Goal: Communication & Community: Answer question/provide support

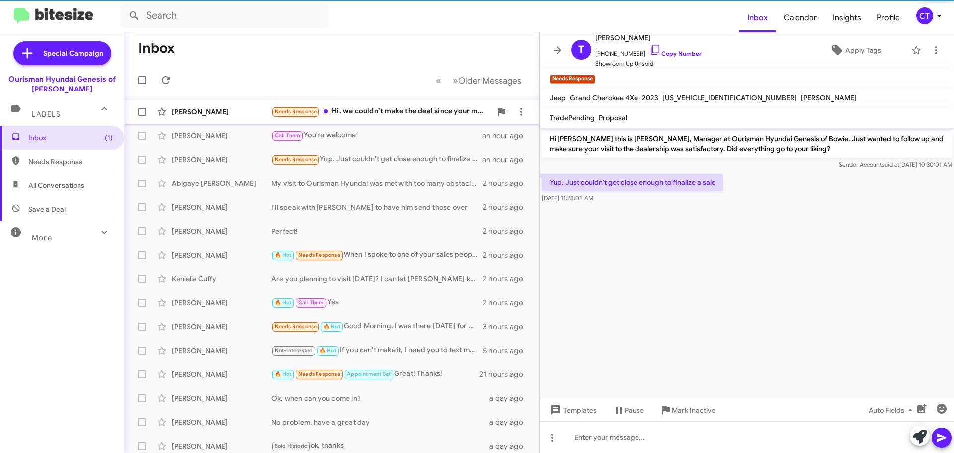
click at [347, 117] on div "Needs Response Hi, we couldn’t make the deal since your manager didn’t want to …" at bounding box center [381, 111] width 220 height 11
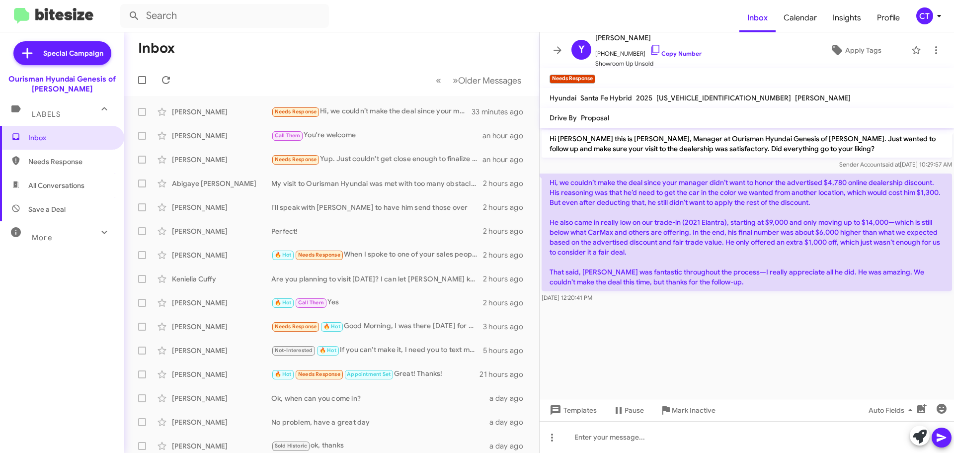
drag, startPoint x: 644, startPoint y: 50, endPoint x: 526, endPoint y: 68, distance: 118.7
click at [650, 50] on icon at bounding box center [656, 50] width 12 height 12
drag, startPoint x: 549, startPoint y: 181, endPoint x: 697, endPoint y: 298, distance: 189.0
click at [697, 298] on div "Hi, we couldn’t make the deal since your manager didn’t want to honor the adver…" at bounding box center [747, 237] width 411 height 129
copy div "Hi, we couldn’t make the deal since your manager didn’t want to honor the adver…"
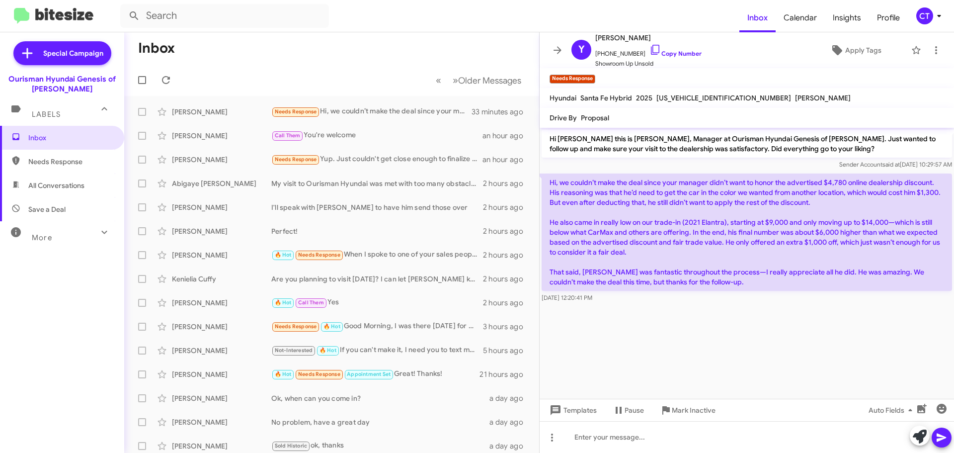
click at [929, 20] on div "CT" at bounding box center [925, 15] width 17 height 17
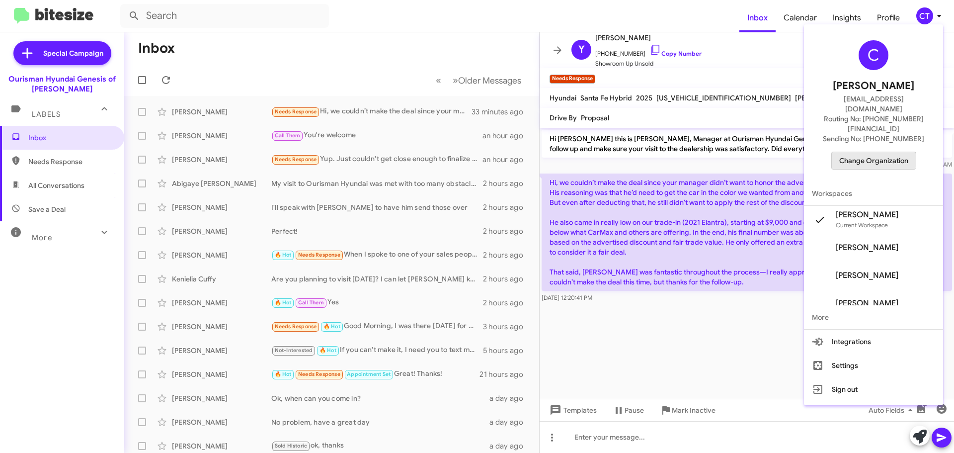
click at [864, 152] on span "Change Organization" at bounding box center [874, 160] width 69 height 17
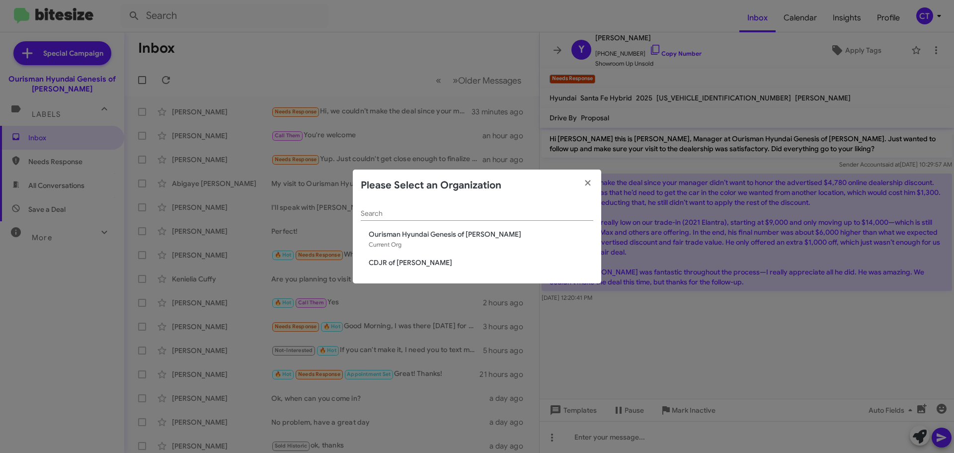
click at [396, 263] on span "CDJR of [PERSON_NAME]" at bounding box center [481, 262] width 225 height 10
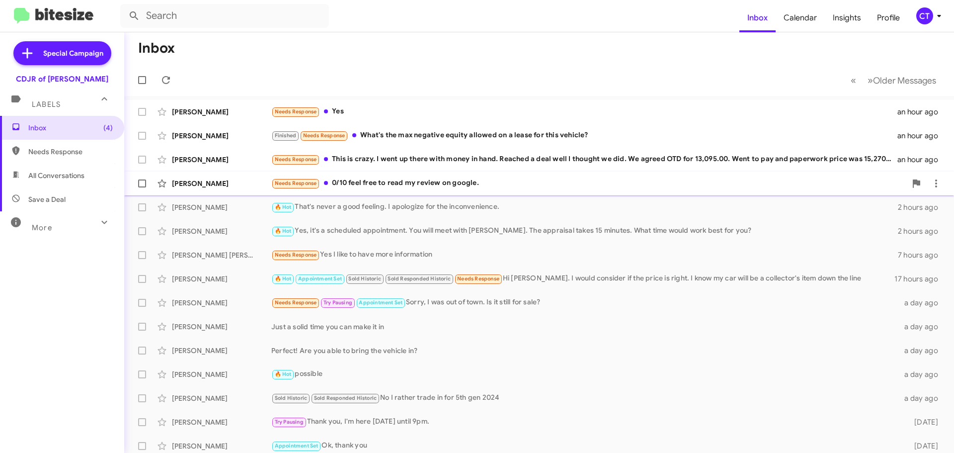
click at [355, 191] on div "[PERSON_NAME] Needs Response 0/10 feel free to read my review on google. 2 hour…" at bounding box center [539, 183] width 814 height 20
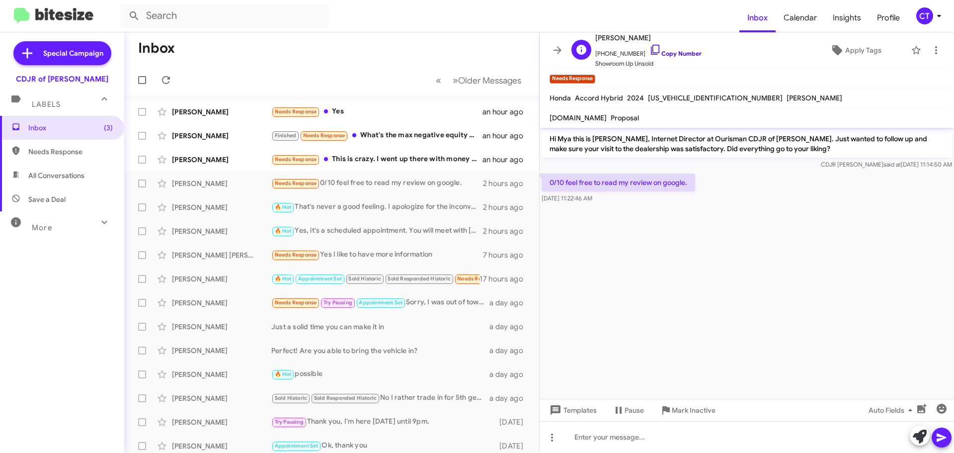
click at [650, 49] on icon at bounding box center [656, 50] width 12 height 12
click at [935, 54] on span at bounding box center [936, 50] width 20 height 12
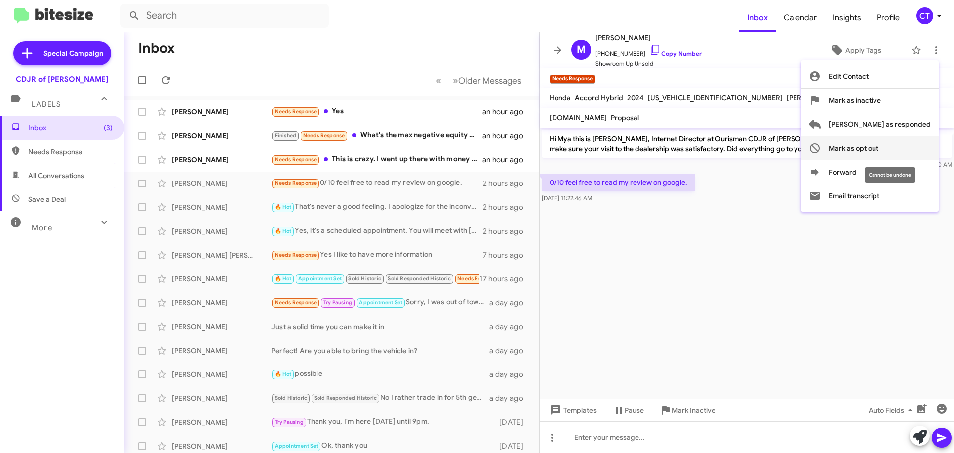
click at [879, 152] on span "Mark as opt out" at bounding box center [854, 148] width 50 height 24
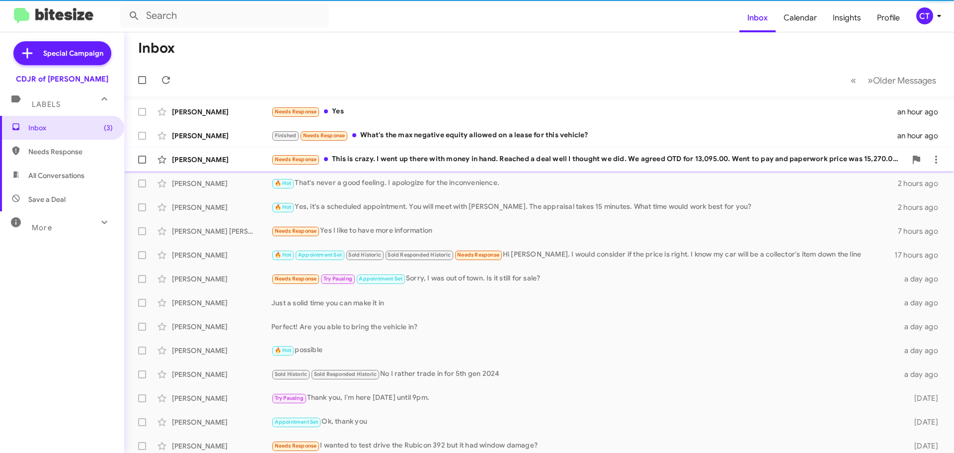
click at [342, 161] on div "Needs Response This is crazy. I went up there with money in hand. Reached a dea…" at bounding box center [588, 159] width 635 height 11
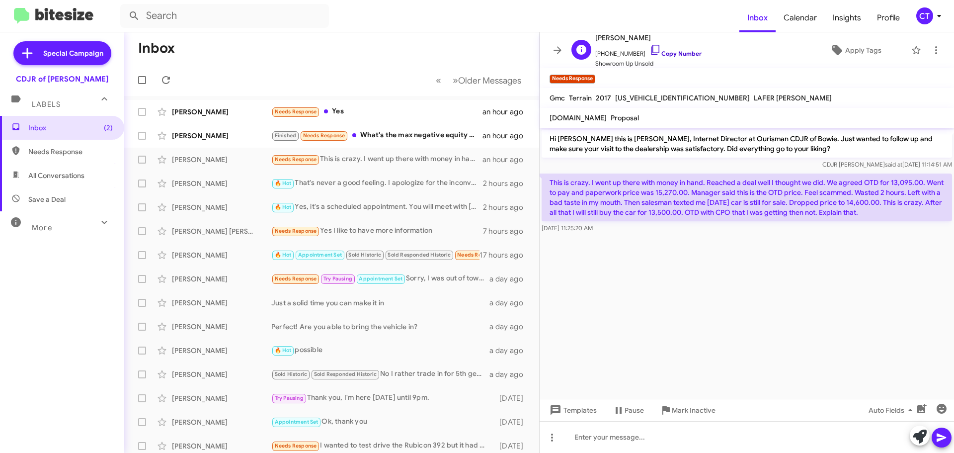
click at [650, 49] on icon at bounding box center [656, 50] width 12 height 12
drag, startPoint x: 551, startPoint y: 178, endPoint x: 620, endPoint y: 227, distance: 84.5
click at [620, 227] on div "This is crazy. I went up there with money in hand. Reached a deal well I though…" at bounding box center [747, 203] width 411 height 60
copy div "This is crazy. I went up there with money in hand. Reached a deal well I though…"
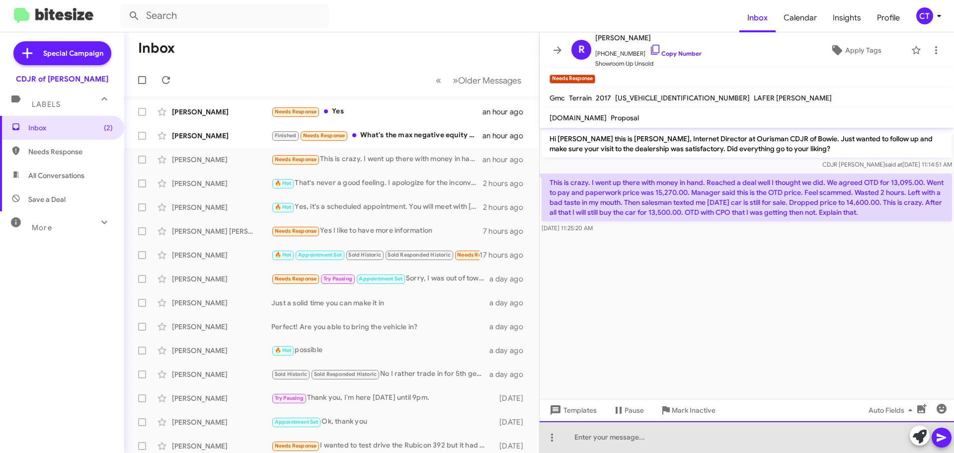
click at [606, 441] on div at bounding box center [747, 437] width 415 height 32
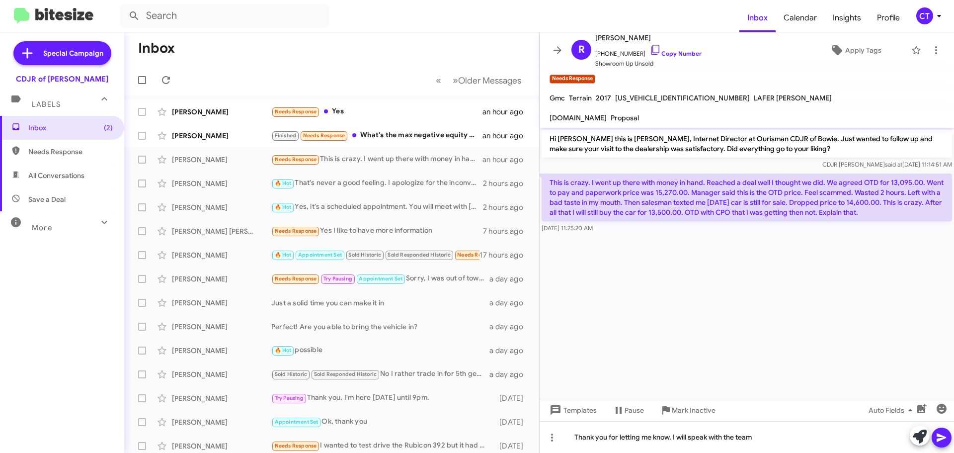
click at [939, 442] on icon at bounding box center [942, 437] width 12 height 12
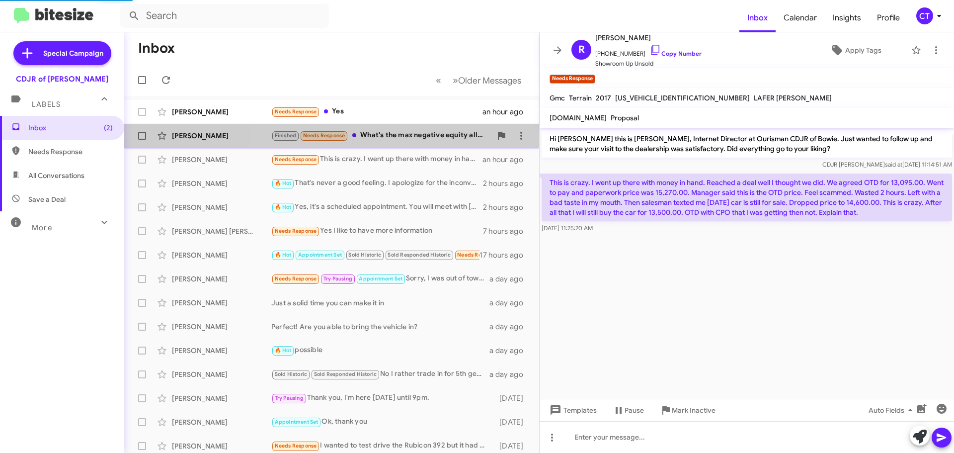
click at [415, 137] on div "Finished Needs Response What's the max negative equity allowed on a lease for t…" at bounding box center [381, 135] width 220 height 11
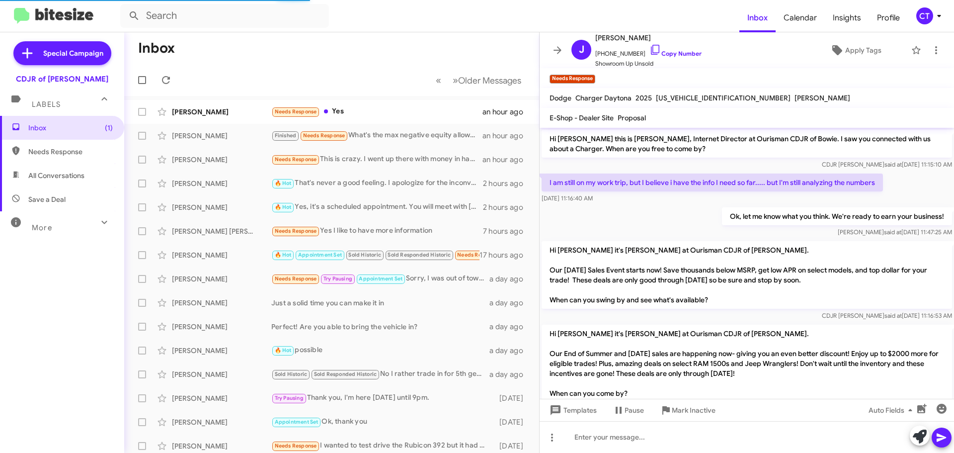
scroll to position [206, 0]
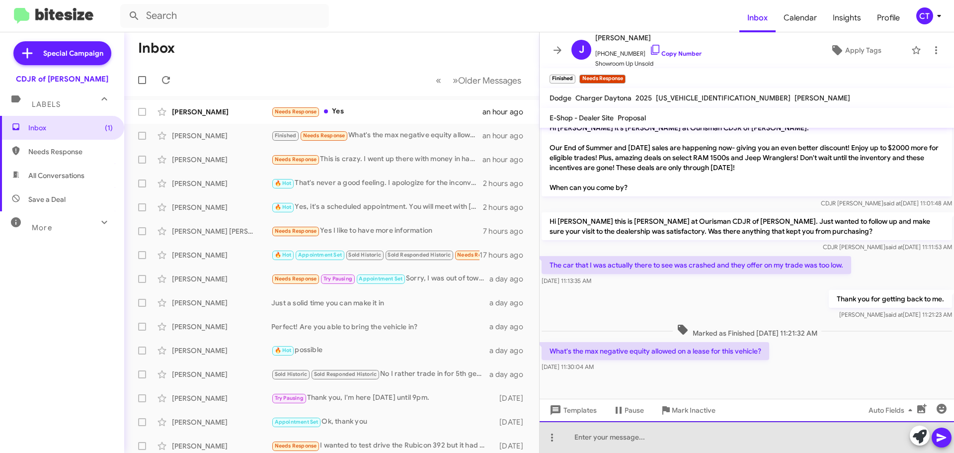
click at [665, 441] on div at bounding box center [747, 437] width 415 height 32
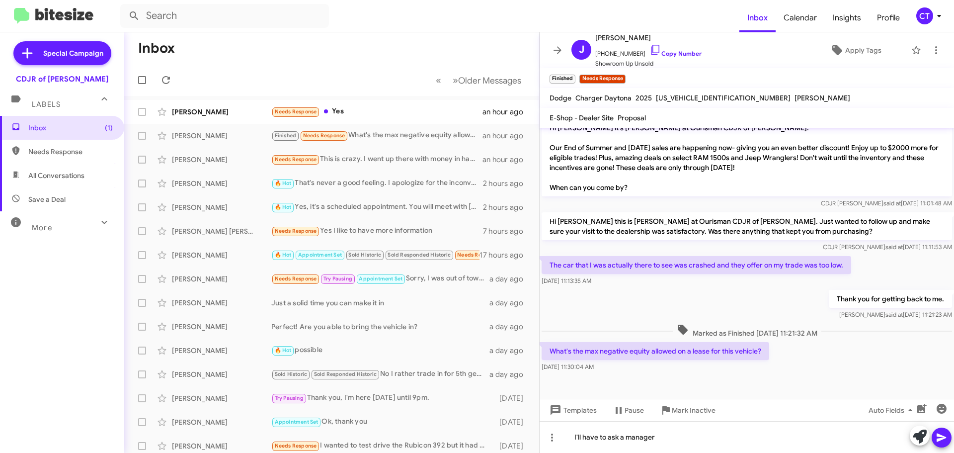
click at [945, 436] on icon at bounding box center [942, 437] width 12 height 12
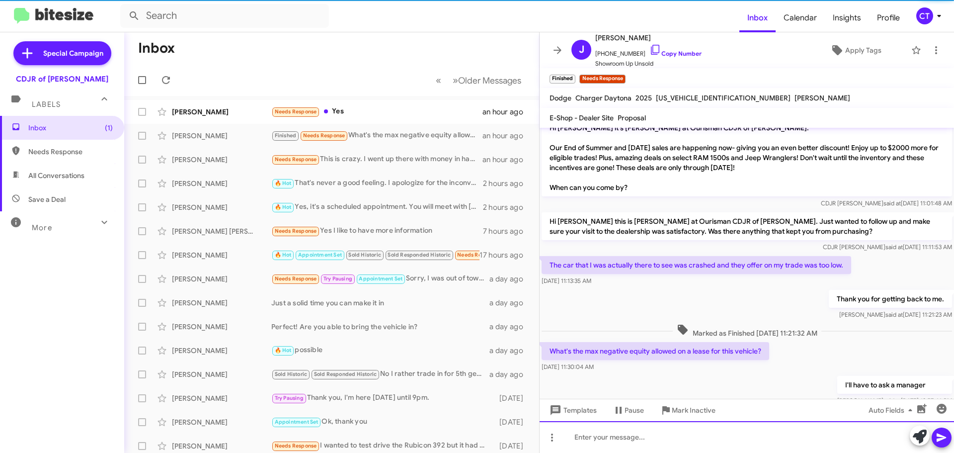
scroll to position [0, 0]
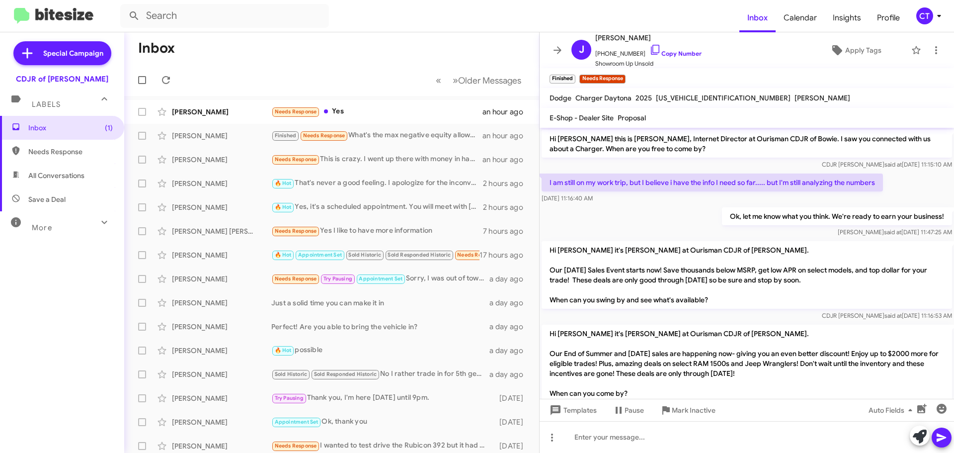
click at [372, 103] on div "Abolanle Adegunle Needs Response Yes an hour ago" at bounding box center [331, 112] width 399 height 20
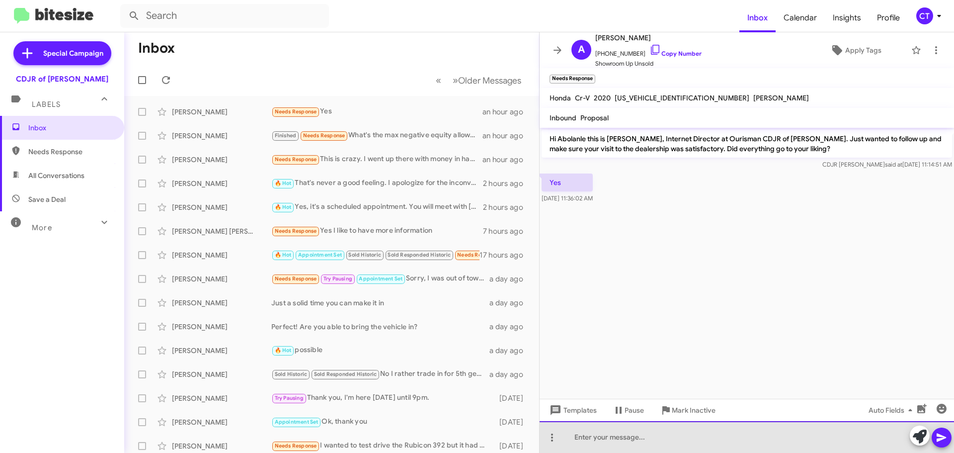
drag, startPoint x: 613, startPoint y: 440, endPoint x: 603, endPoint y: 450, distance: 14.8
click at [613, 440] on div at bounding box center [747, 437] width 415 height 32
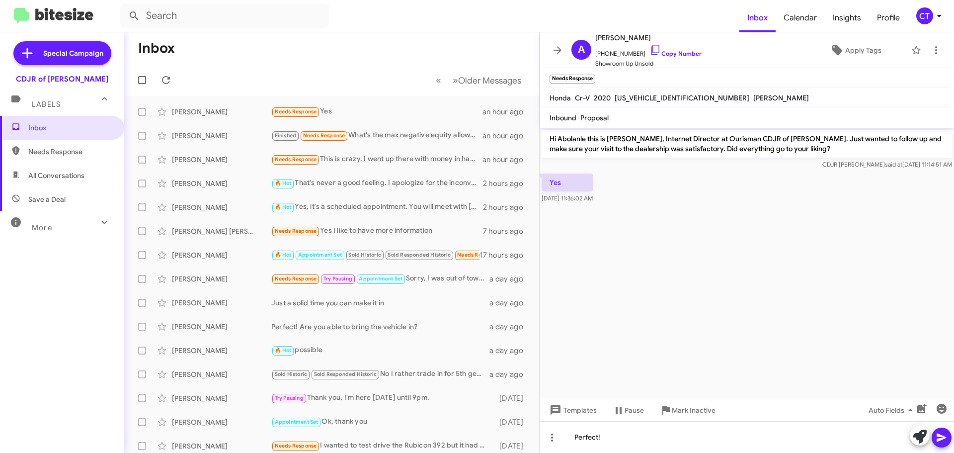
click at [948, 443] on button at bounding box center [942, 437] width 20 height 20
click at [232, 15] on input "text" at bounding box center [224, 16] width 209 height 24
type input "mya moore"
click at [124, 6] on button at bounding box center [134, 16] width 20 height 20
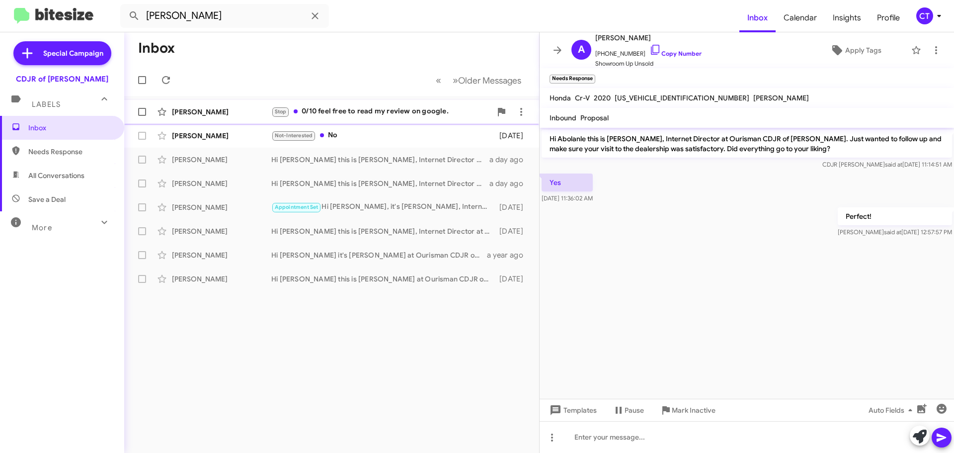
click at [373, 115] on div "Stop 0/10 feel free to read my review on google." at bounding box center [381, 111] width 220 height 11
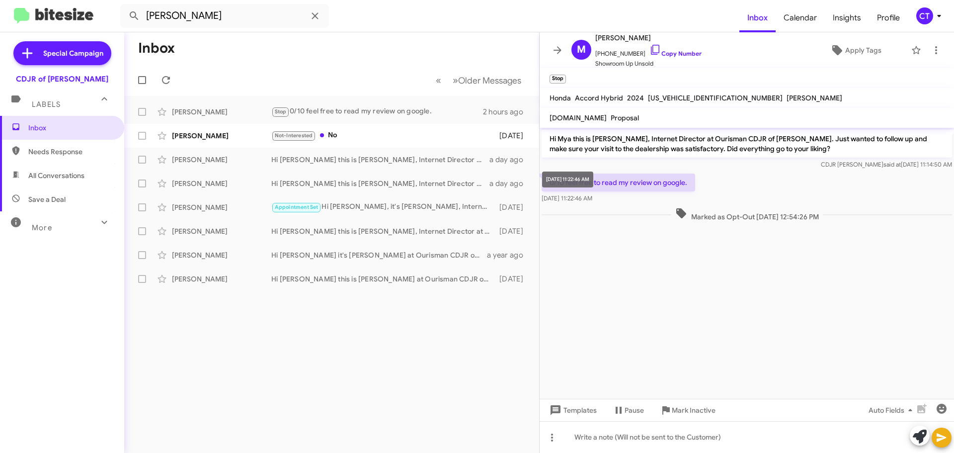
drag, startPoint x: 610, startPoint y: 199, endPoint x: 605, endPoint y: 202, distance: 6.1
click at [605, 202] on div "Sep 3, 2025, 11:22:46 AM" at bounding box center [619, 198] width 154 height 10
drag, startPoint x: 542, startPoint y: 179, endPoint x: 609, endPoint y: 203, distance: 71.7
click at [609, 203] on div "0/10 feel free to read my review on google. Sep 3, 2025, 11:22:46 AM" at bounding box center [747, 188] width 415 height 34
copy div "0/10 feel free to read my review on google. Sep 3, 2025, 11:22:46 AM"
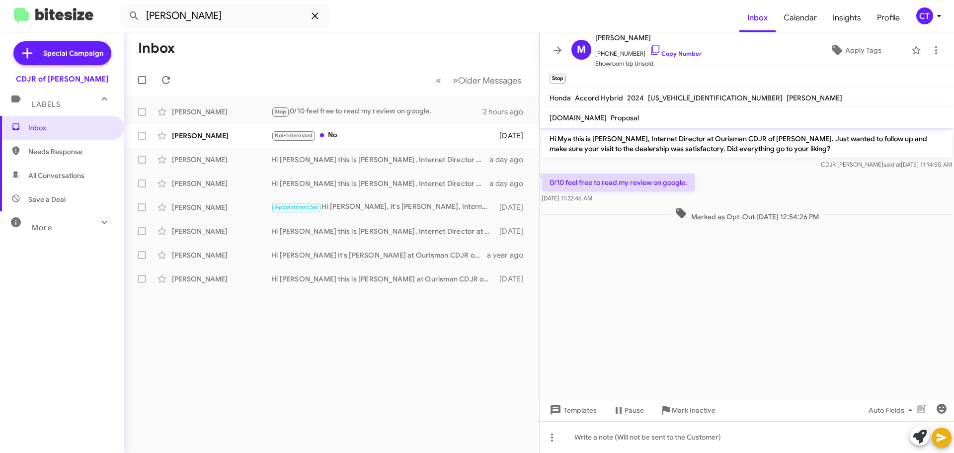
click at [320, 16] on icon at bounding box center [315, 16] width 12 height 12
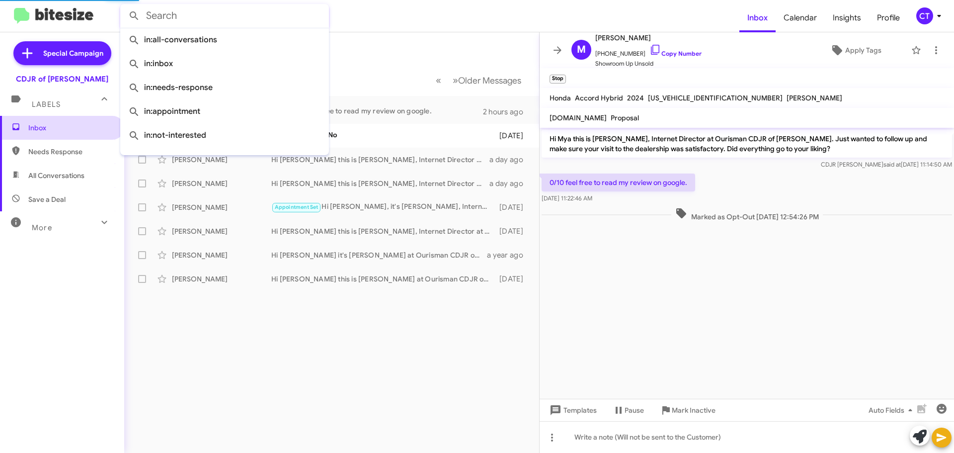
click at [49, 129] on span "Inbox" at bounding box center [70, 128] width 84 height 10
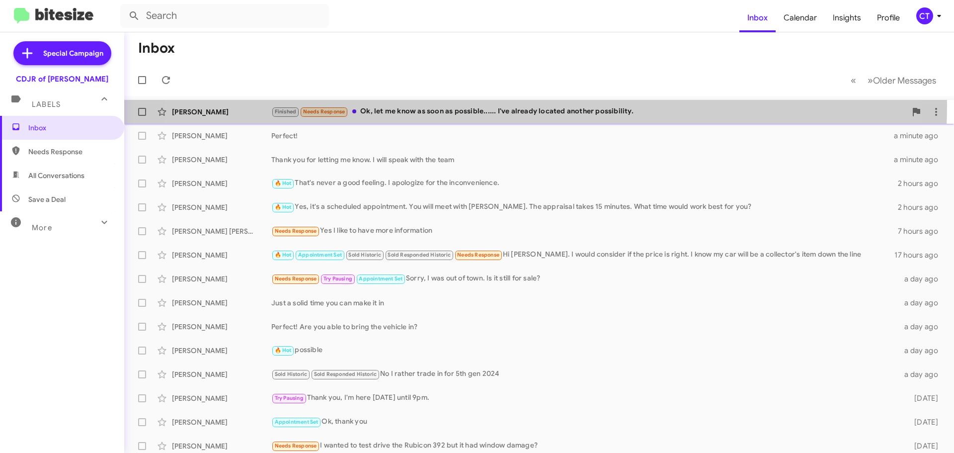
click at [493, 105] on div "Jamal Willis Finished Needs Response Ok, let me know as soon as possible...... …" at bounding box center [539, 112] width 814 height 20
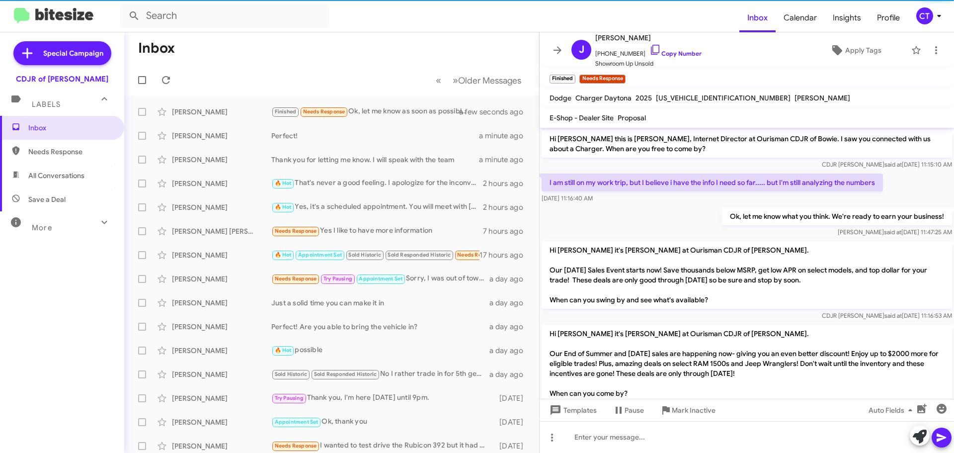
scroll to position [258, 0]
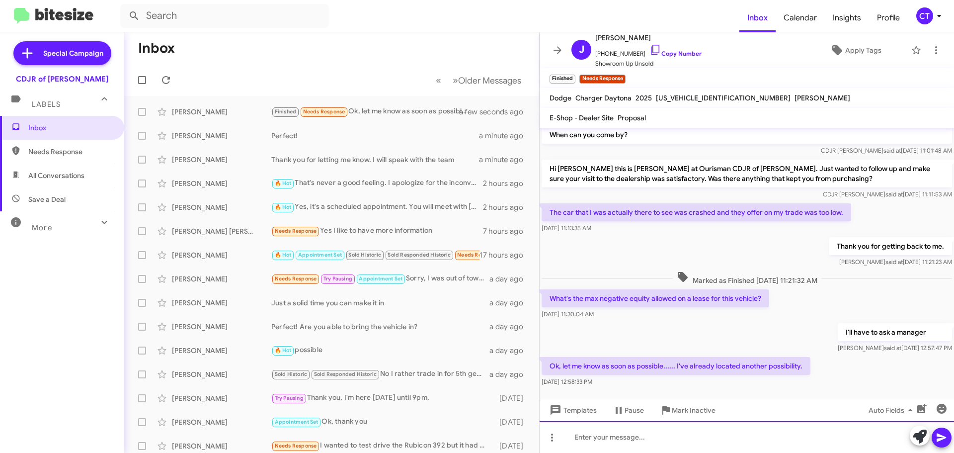
click at [676, 438] on div at bounding box center [747, 437] width 415 height 32
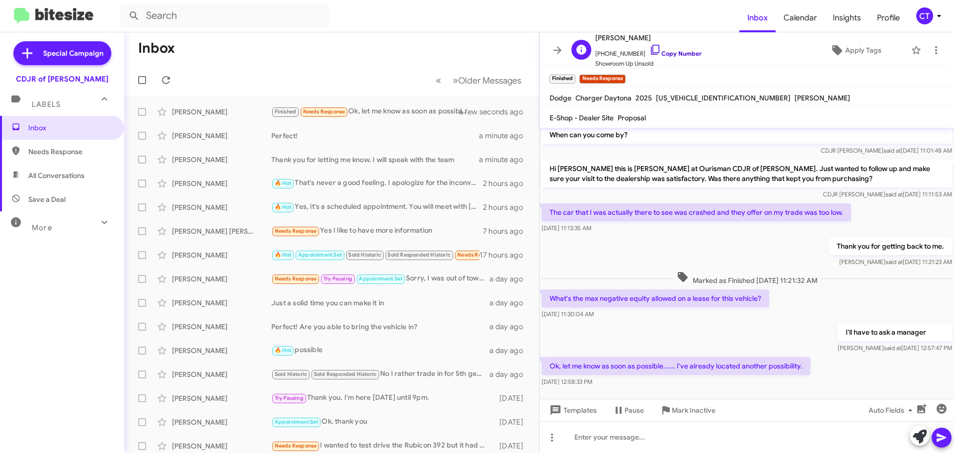
click at [650, 46] on icon at bounding box center [656, 50] width 12 height 12
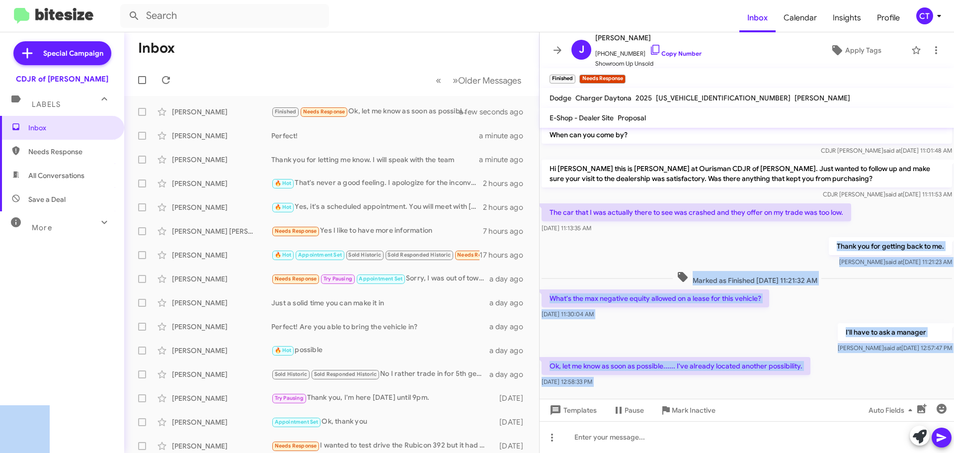
drag, startPoint x: 550, startPoint y: 217, endPoint x: 692, endPoint y: 254, distance: 146.8
copy body "Thank you for getting back to me. Ciara said at Sep 3, 2025, 11:21:23 AM Marked…"
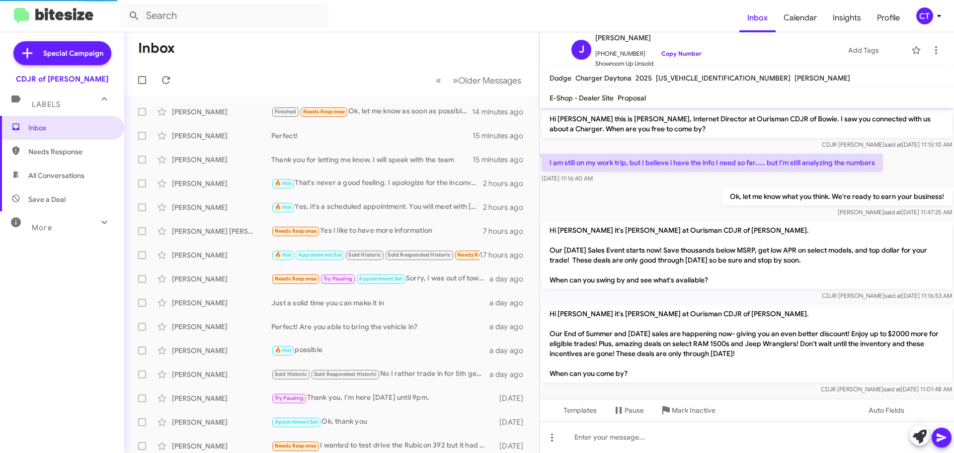
scroll to position [258, 0]
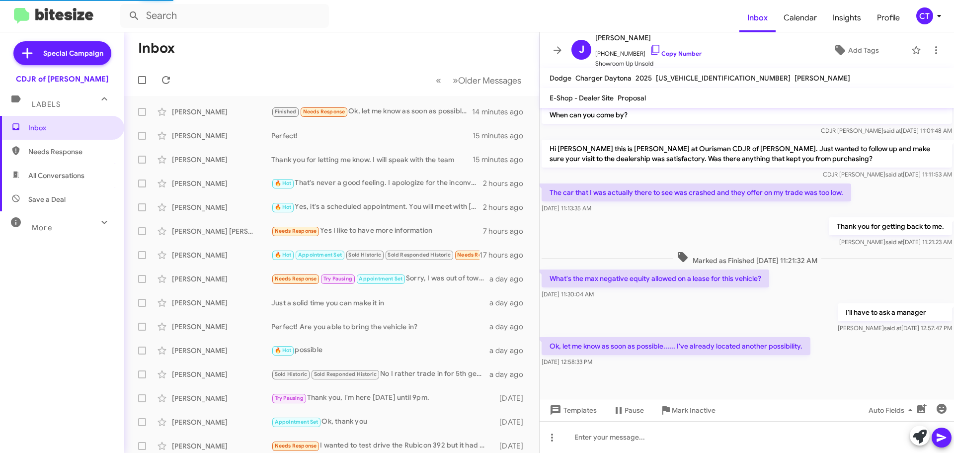
drag, startPoint x: 0, startPoint y: 0, endPoint x: 934, endPoint y: 16, distance: 934.1
click at [934, 16] on icon at bounding box center [939, 16] width 12 height 12
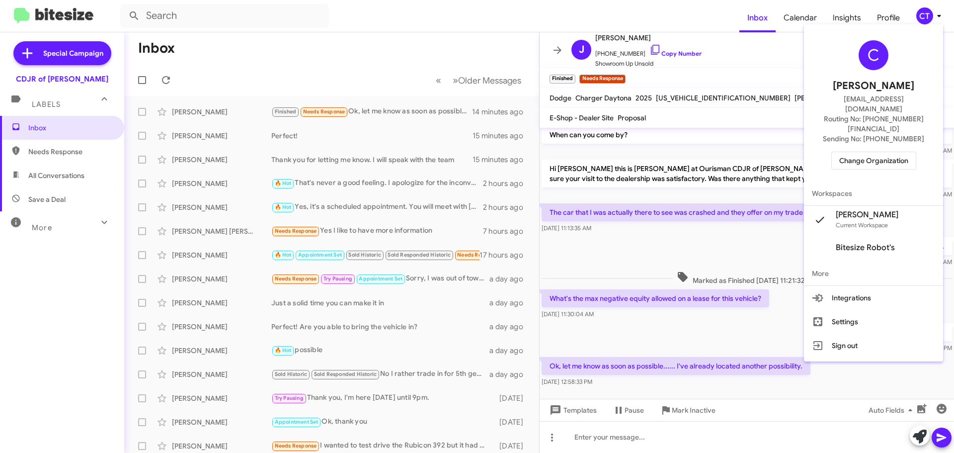
click at [890, 152] on span "Change Organization" at bounding box center [874, 160] width 69 height 17
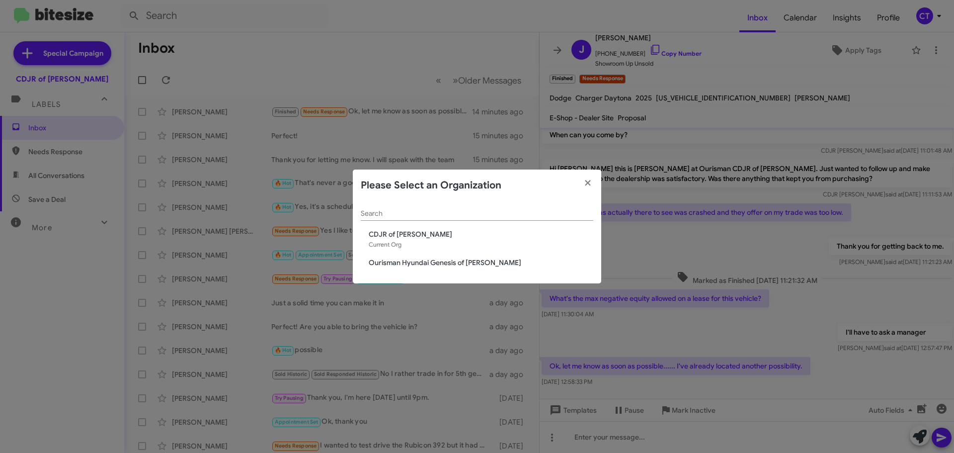
click at [474, 264] on span "Ourisman Hyundai Genesis of [PERSON_NAME]" at bounding box center [481, 262] width 225 height 10
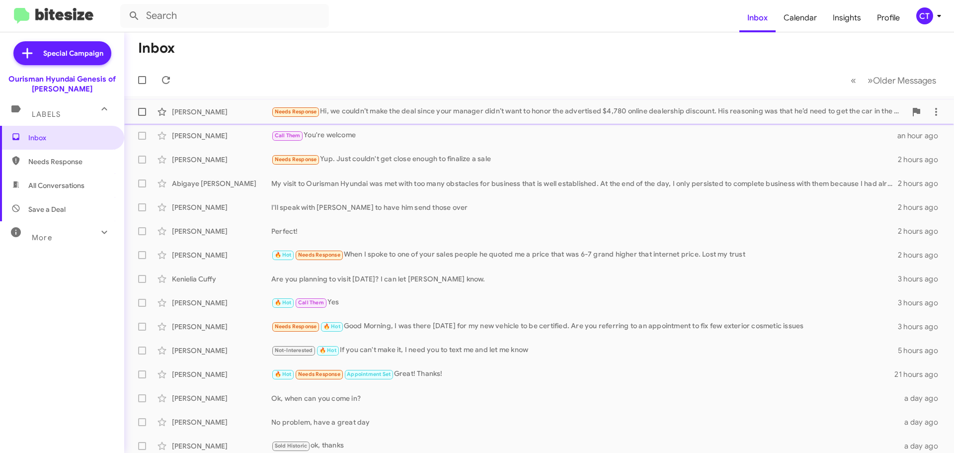
click at [455, 113] on div "Needs Response Hi, we couldn’t make the deal since your manager didn’t want to …" at bounding box center [588, 111] width 635 height 11
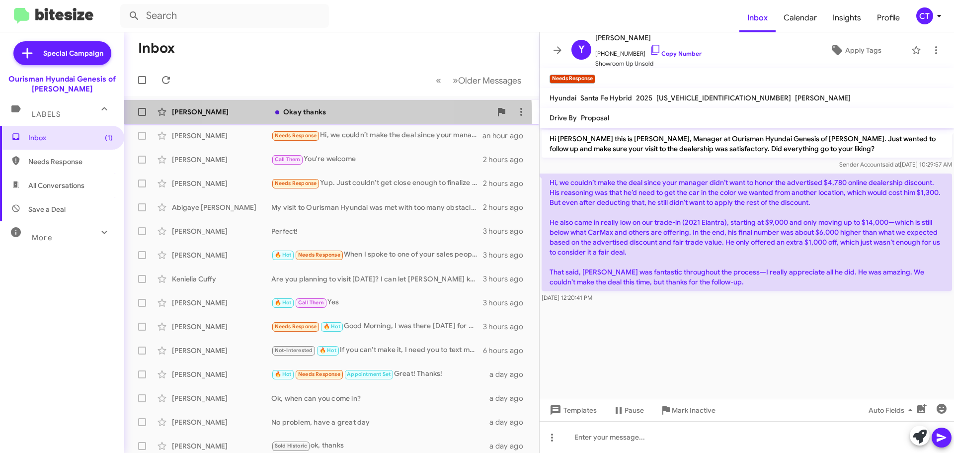
drag, startPoint x: 304, startPoint y: 117, endPoint x: 304, endPoint y: 123, distance: 5.5
click at [304, 117] on div "[PERSON_NAME] Okay thanks 19 minutes ago" at bounding box center [331, 112] width 399 height 20
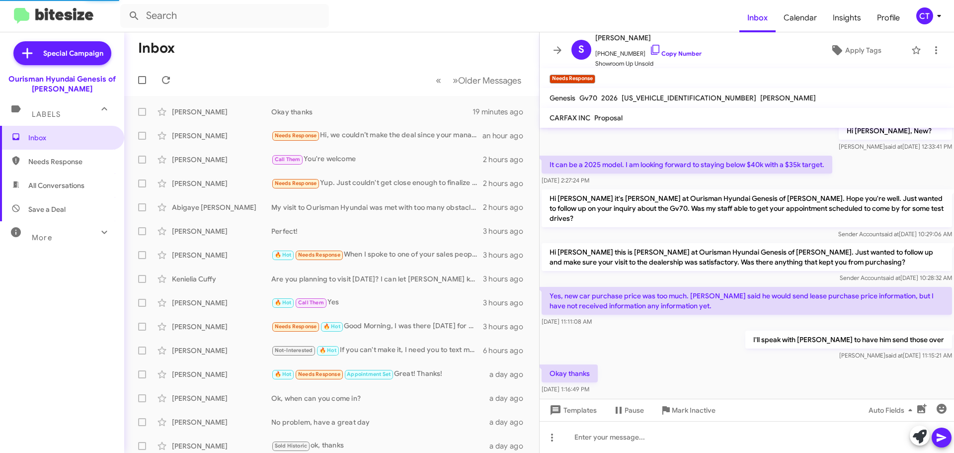
scroll to position [125, 0]
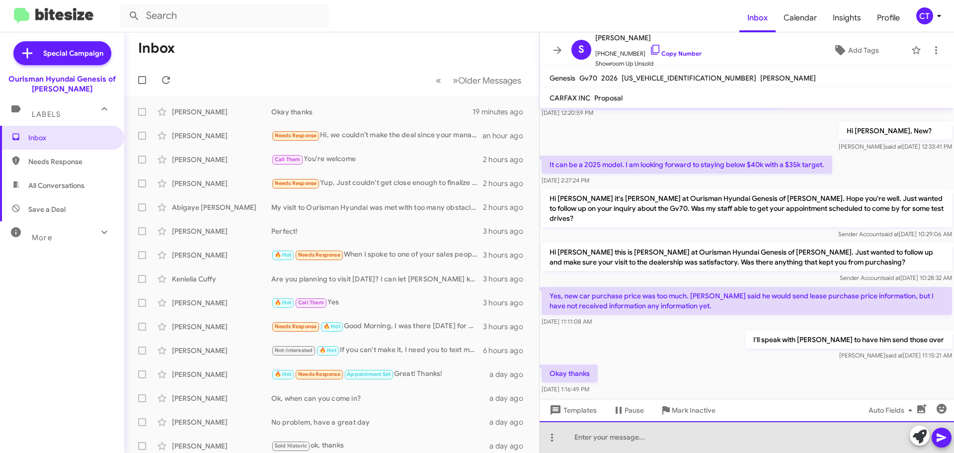
click at [679, 440] on div at bounding box center [747, 437] width 415 height 32
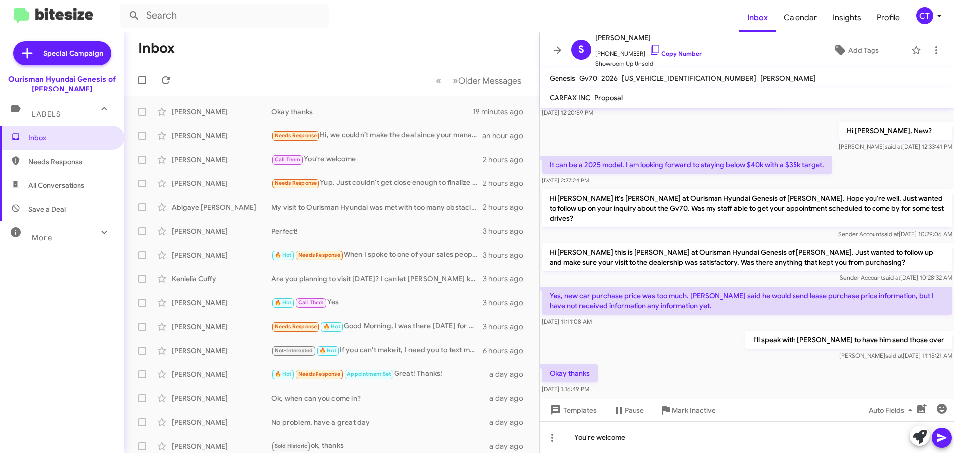
click at [944, 442] on icon at bounding box center [942, 437] width 12 height 12
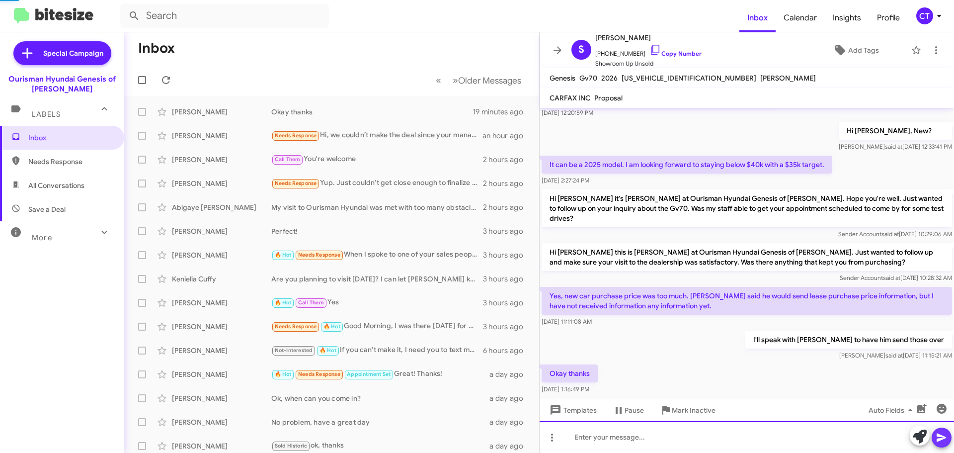
scroll to position [0, 0]
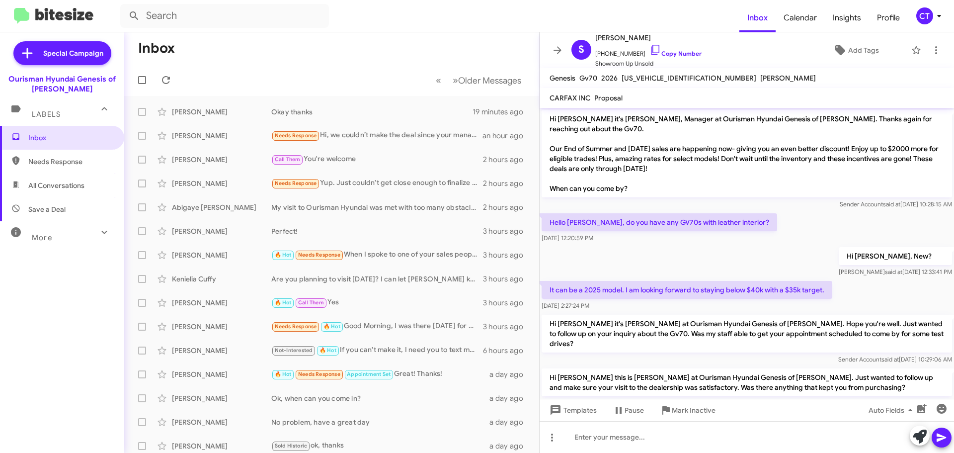
click at [937, 17] on icon at bounding box center [939, 16] width 12 height 12
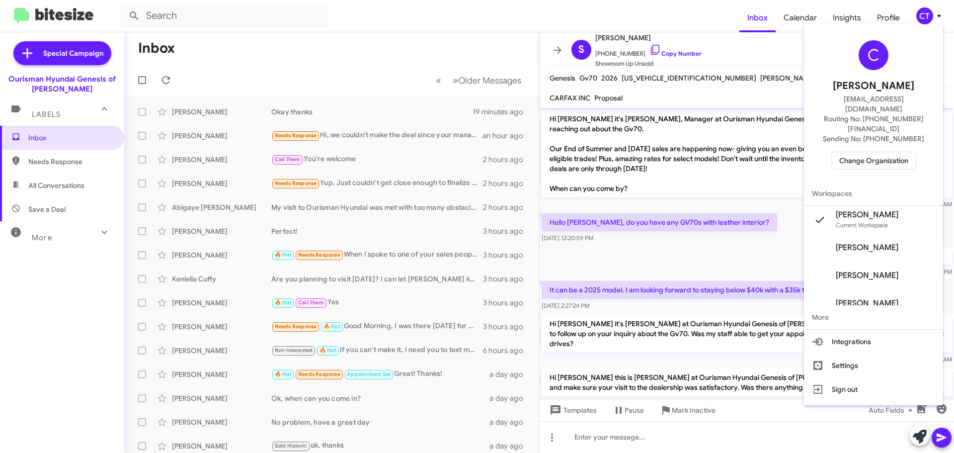
click at [863, 152] on span "Change Organization" at bounding box center [874, 160] width 69 height 17
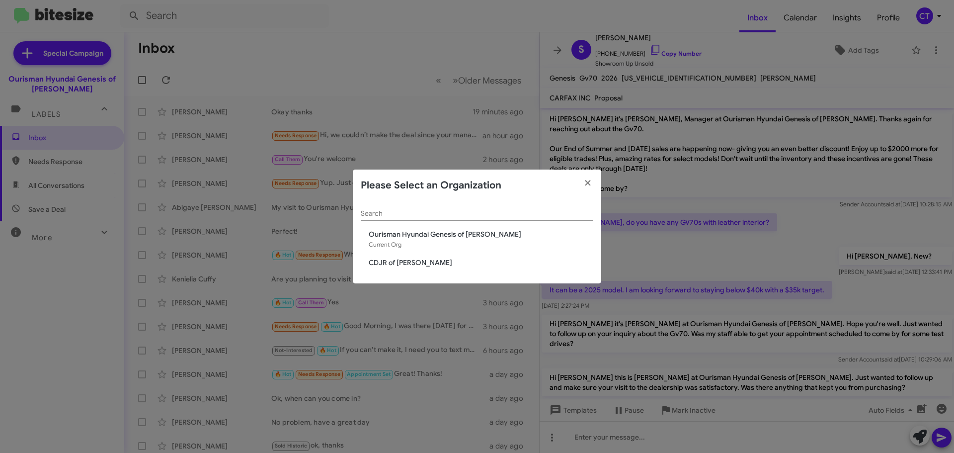
click at [408, 262] on span "CDJR of [PERSON_NAME]" at bounding box center [481, 262] width 225 height 10
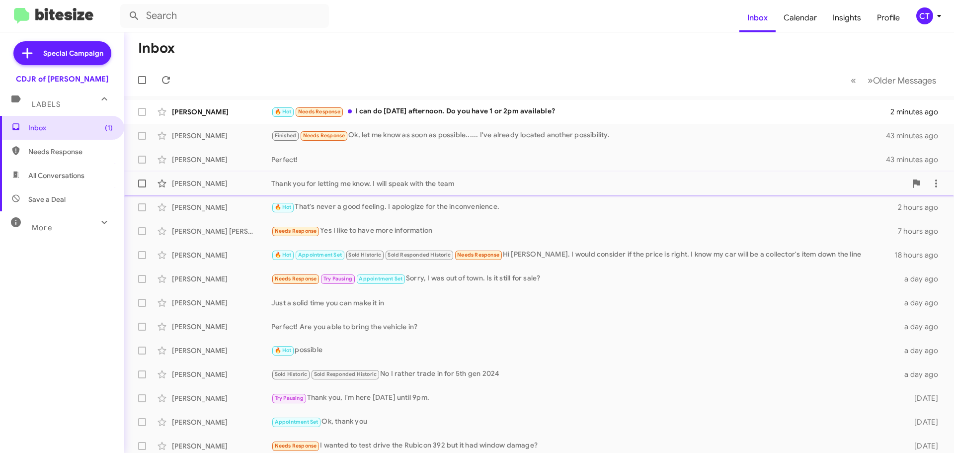
drag, startPoint x: 419, startPoint y: 109, endPoint x: 394, endPoint y: 188, distance: 82.4
click at [419, 109] on div "🔥 Hot Needs Response I can do [DATE] afternoon. Do you have 1 or 2pm available?" at bounding box center [580, 111] width 619 height 11
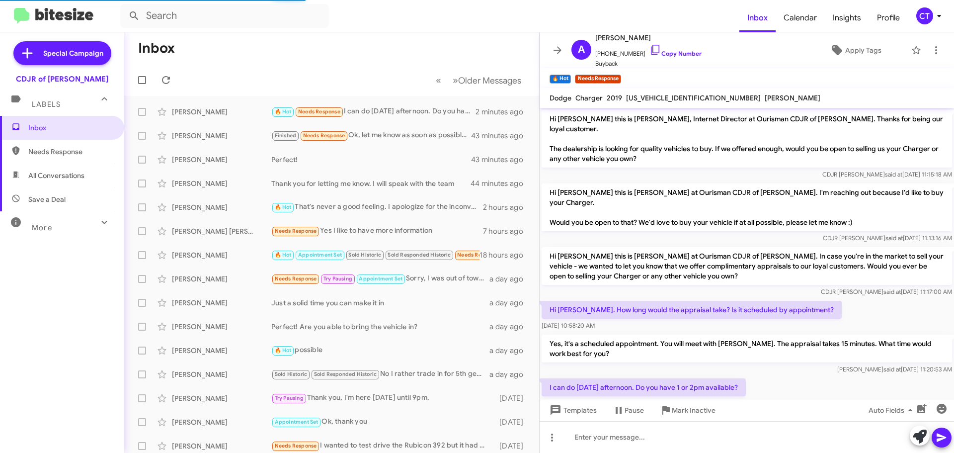
scroll to position [6, 0]
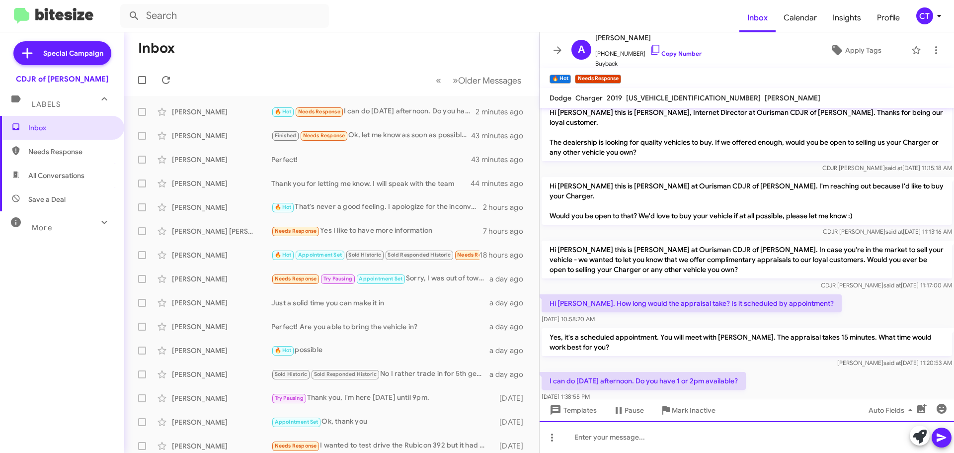
click at [604, 430] on div at bounding box center [747, 437] width 415 height 32
click at [620, 439] on div "Yes, I have youset for 1pm, [DATE]" at bounding box center [747, 437] width 415 height 32
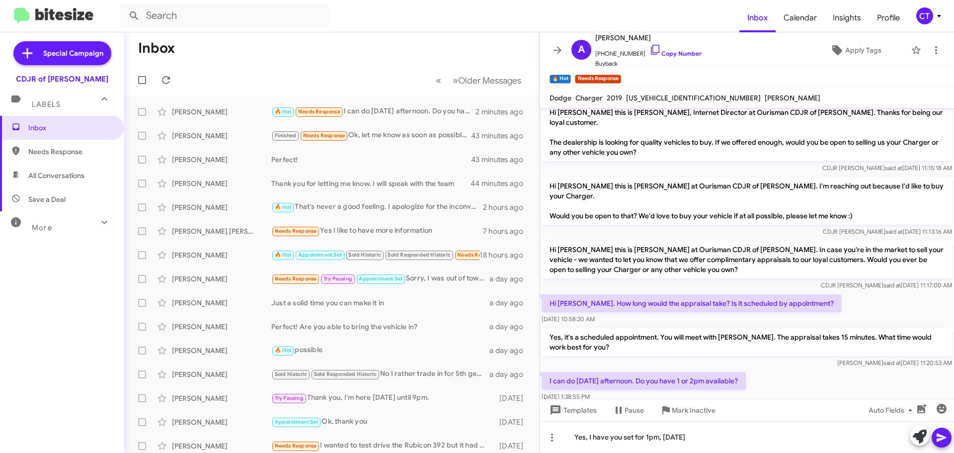
click at [943, 435] on icon at bounding box center [942, 437] width 12 height 12
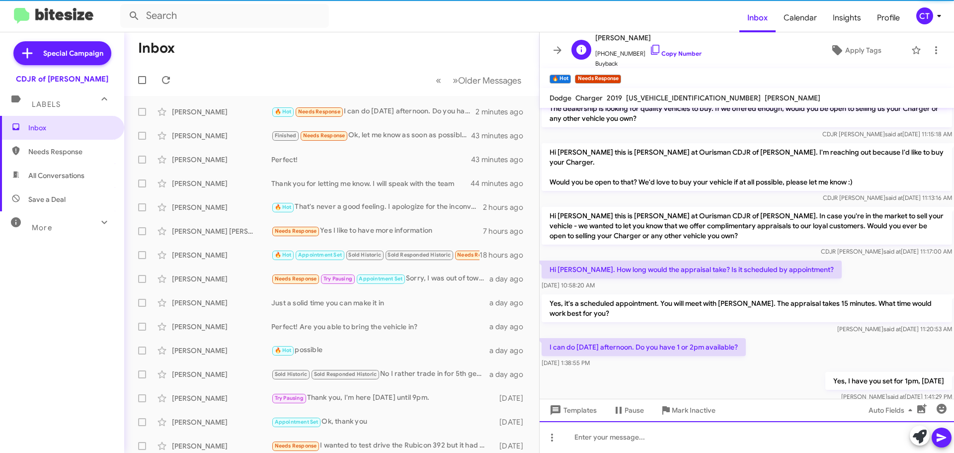
scroll to position [43, 0]
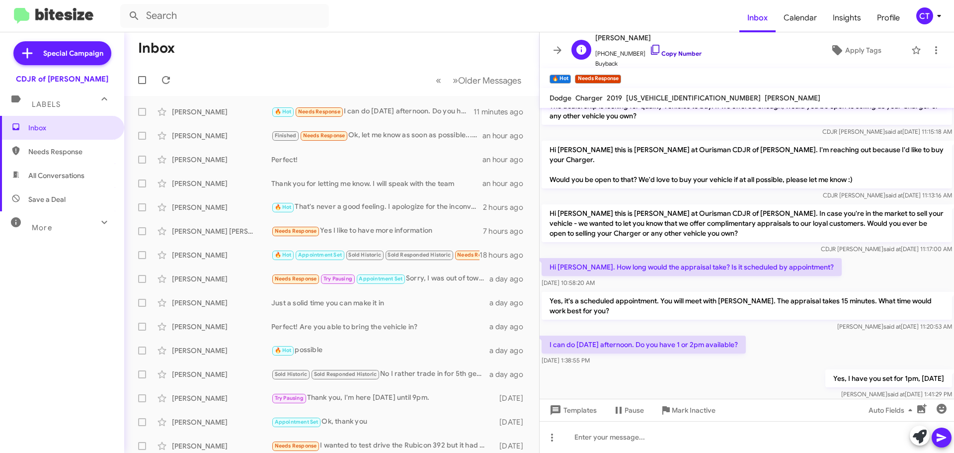
click at [650, 48] on icon at bounding box center [656, 50] width 12 height 12
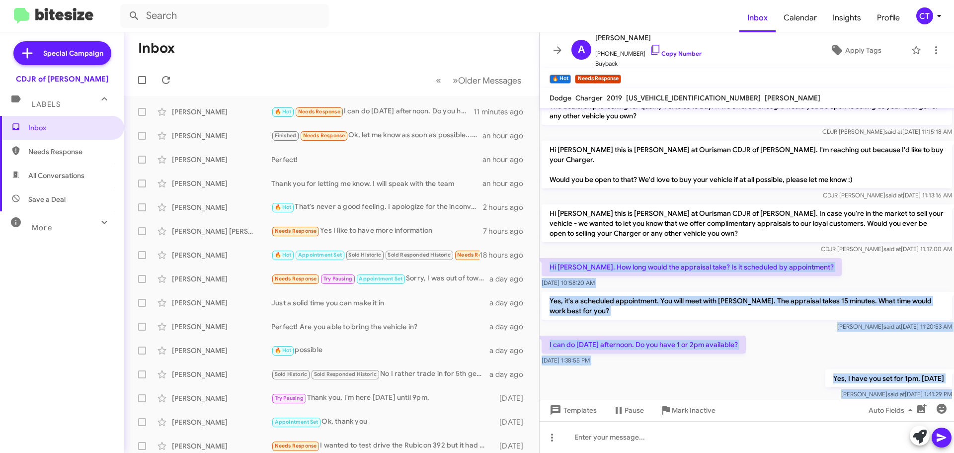
drag, startPoint x: 549, startPoint y: 243, endPoint x: 933, endPoint y: 384, distance: 410.0
click at [933, 384] on cdk-virtual-scroll-viewport "Hi [PERSON_NAME] this is [PERSON_NAME], Internet Director at Ourisman CDJR of […" at bounding box center [747, 253] width 415 height 291
copy div "Hi [PERSON_NAME]. How long would the appraisal take? Is it scheduled by appoint…"
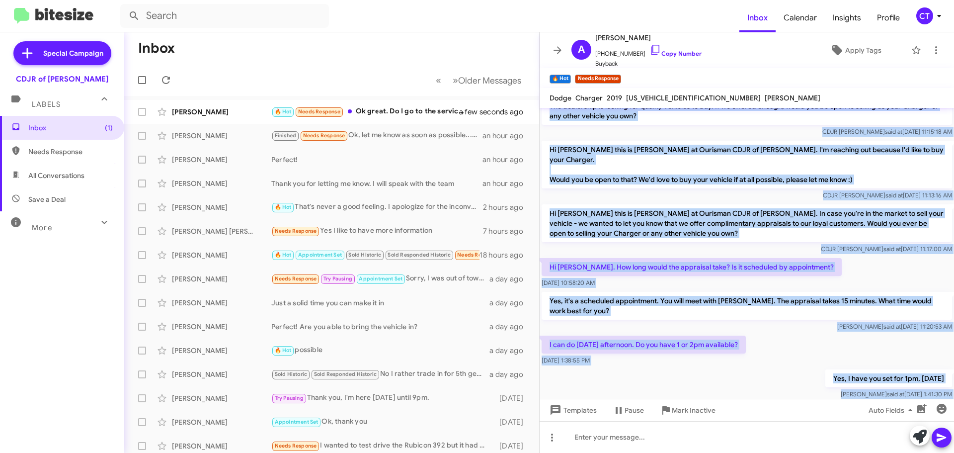
scroll to position [79, 0]
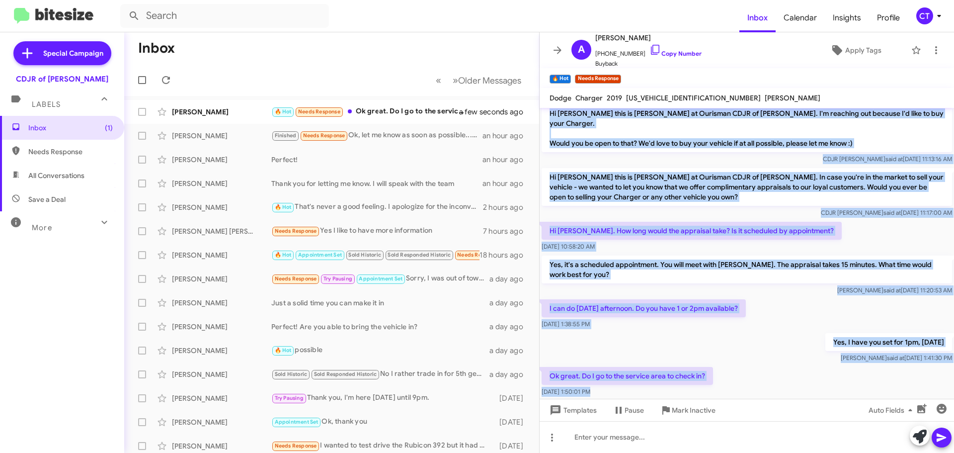
click at [802, 331] on div "Yes, I have you set for 1pm, [DATE] [PERSON_NAME] said at [DATE] 1:41:30 PM" at bounding box center [747, 348] width 415 height 34
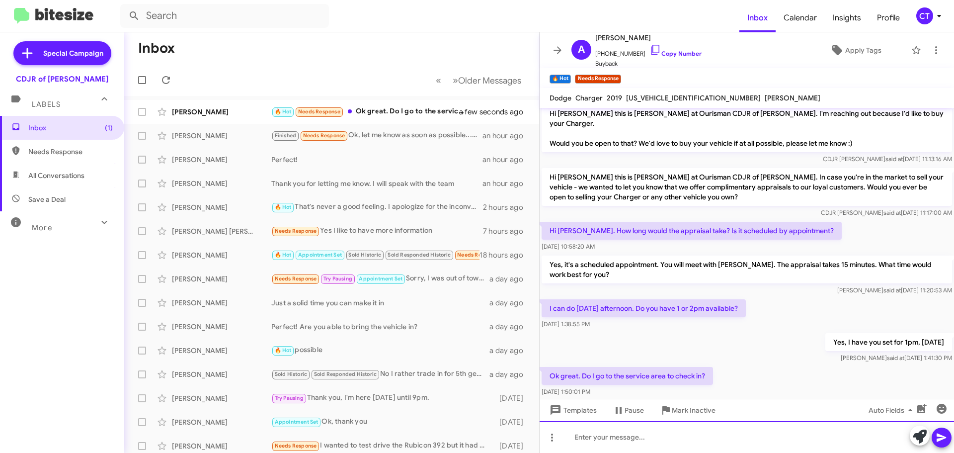
click at [656, 438] on div at bounding box center [747, 437] width 415 height 32
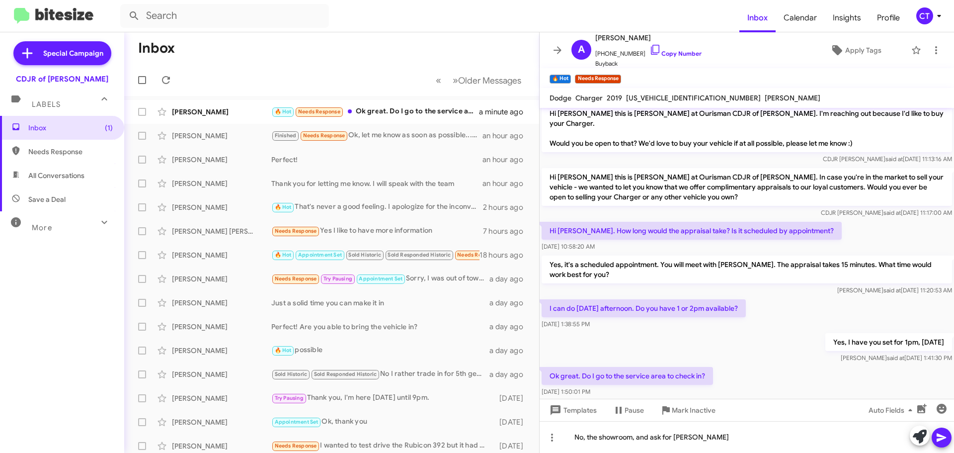
click at [947, 441] on icon at bounding box center [942, 437] width 12 height 12
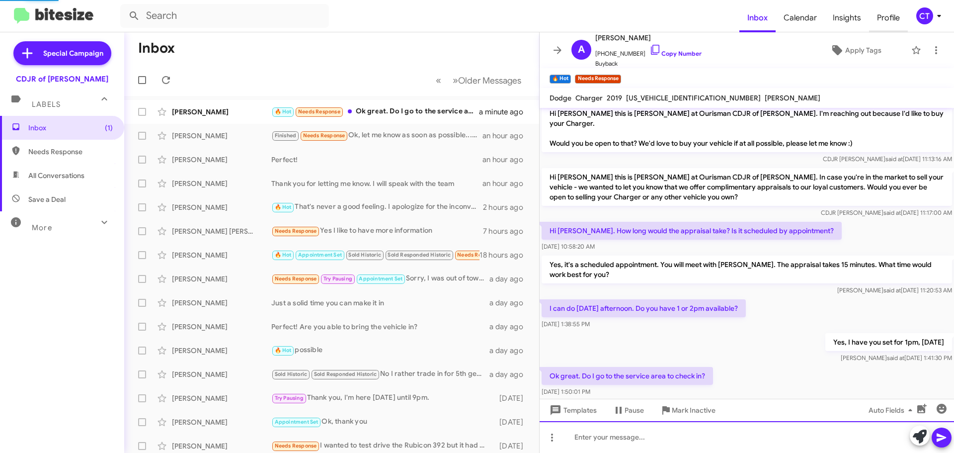
scroll to position [0, 0]
